Goal: Information Seeking & Learning: Check status

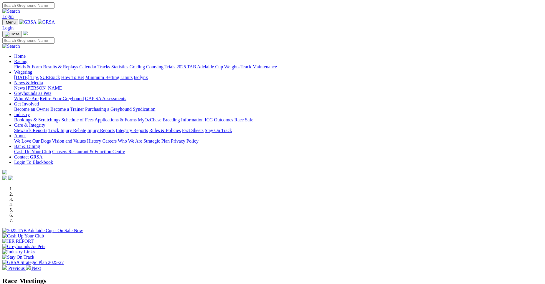
scroll to position [458, 0]
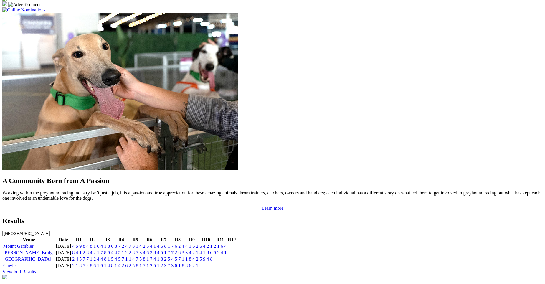
click at [113, 250] on link "7 8 6 4" at bounding box center [107, 252] width 13 height 5
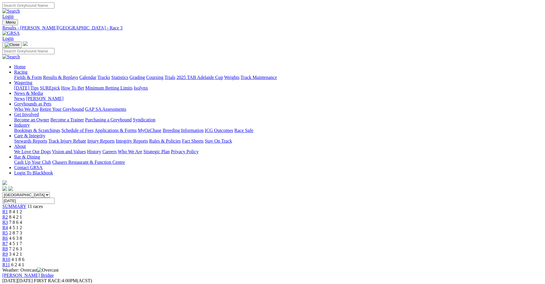
click at [22, 209] on span "8 4 1 2" at bounding box center [15, 211] width 13 height 5
click at [22, 215] on span "8 4 2 1" at bounding box center [15, 217] width 13 height 5
click at [22, 220] on span "7 8 6 4" at bounding box center [15, 222] width 13 height 5
click at [8, 225] on link "R4" at bounding box center [5, 227] width 6 height 5
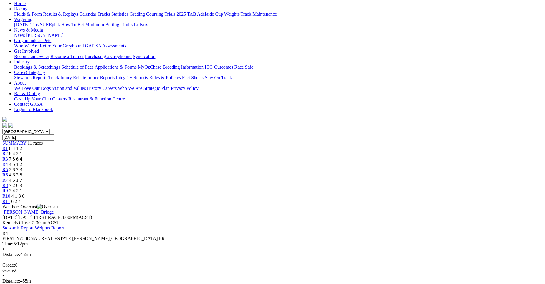
scroll to position [61, 0]
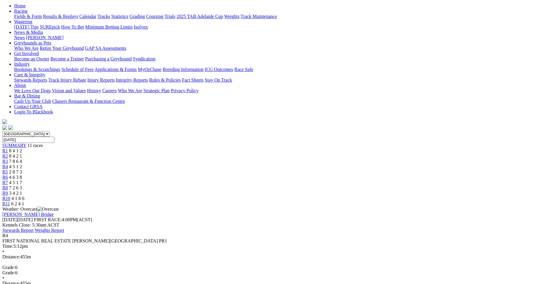
click at [266, 169] on div "R5 2 8 7 3" at bounding box center [272, 171] width 541 height 5
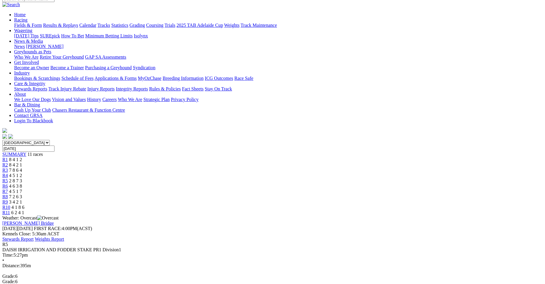
scroll to position [51, 0]
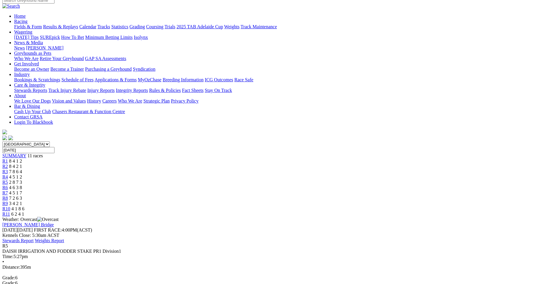
click at [293, 185] on div "R6 4 6 3 8" at bounding box center [272, 187] width 541 height 5
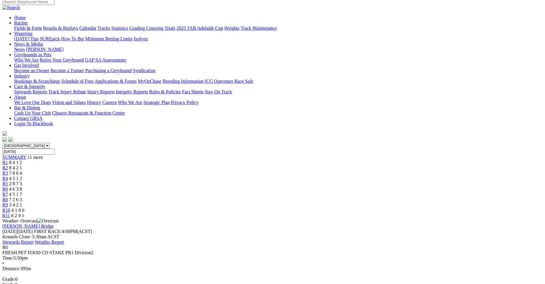
scroll to position [45, 0]
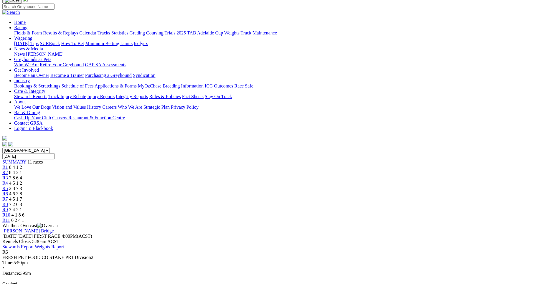
click at [22, 197] on span "4 5 1 7" at bounding box center [15, 199] width 13 height 5
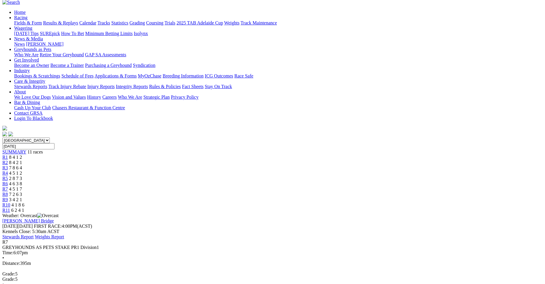
scroll to position [54, 0]
click at [22, 192] on span "7 2 6 3" at bounding box center [15, 194] width 13 height 5
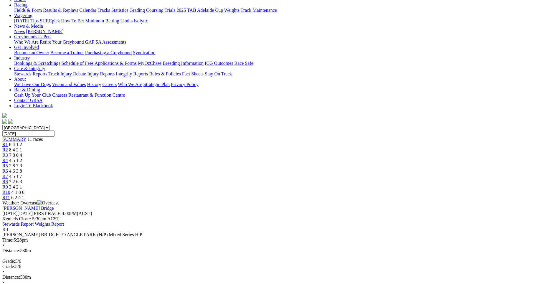
scroll to position [60, 0]
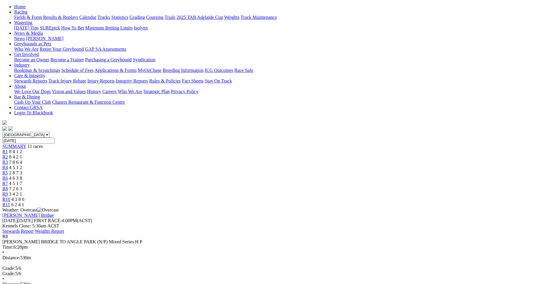
click at [379, 192] on div "R9 3 4 2 1" at bounding box center [272, 194] width 541 height 5
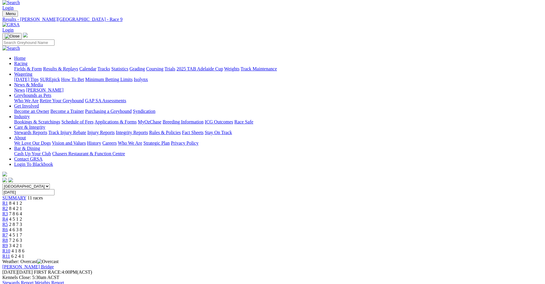
scroll to position [1, 0]
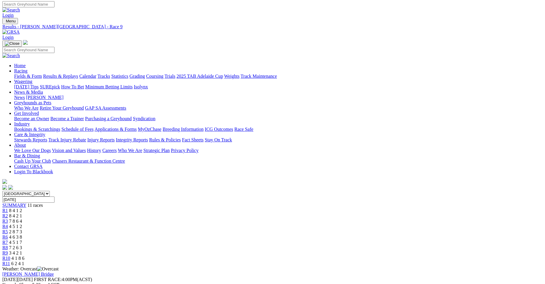
click at [10, 256] on span "R10" at bounding box center [6, 258] width 8 height 5
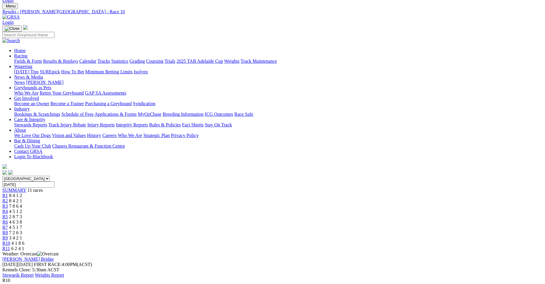
scroll to position [14, 0]
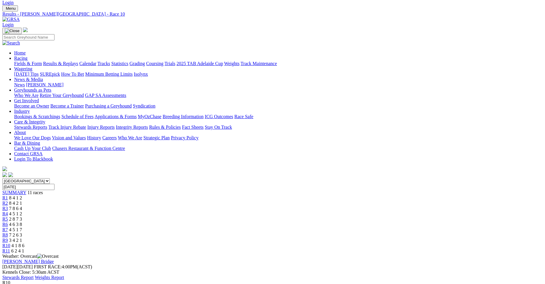
click at [24, 248] on span "6 2 4 1" at bounding box center [17, 250] width 13 height 5
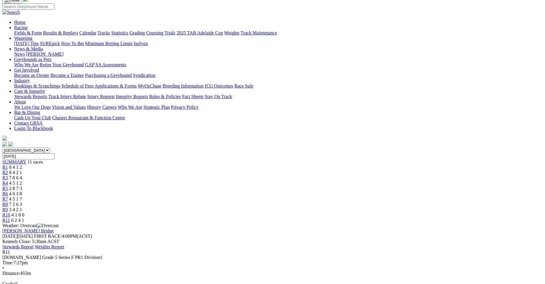
scroll to position [44, 0]
